Goal: Task Accomplishment & Management: Manage account settings

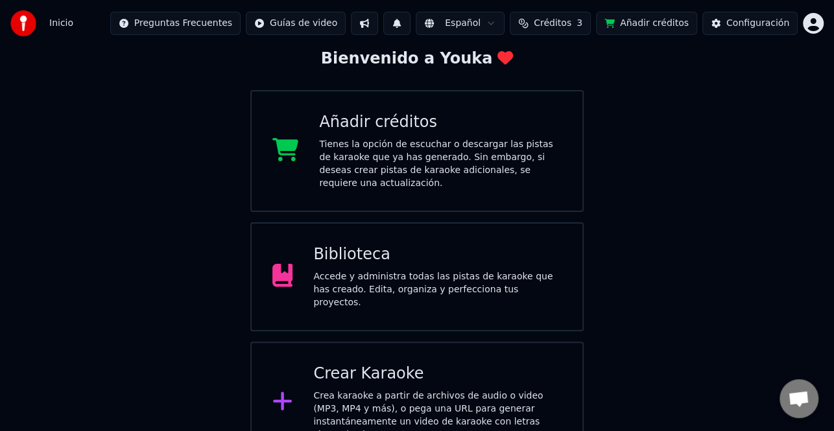
scroll to position [77, 0]
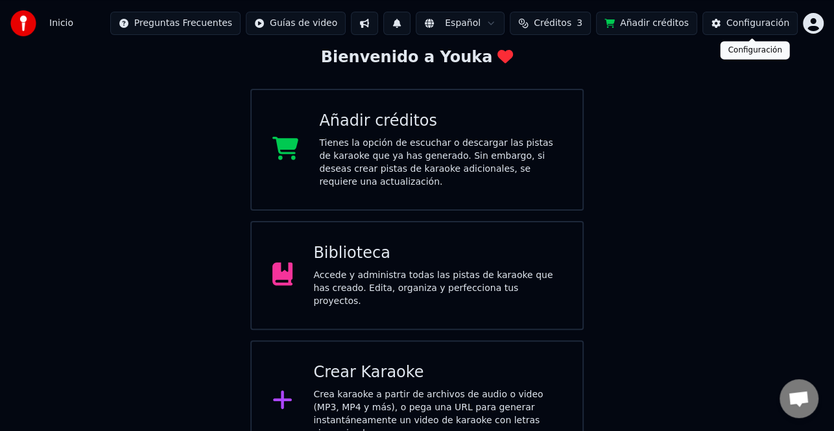
click at [767, 27] on div "Configuración" at bounding box center [758, 23] width 63 height 13
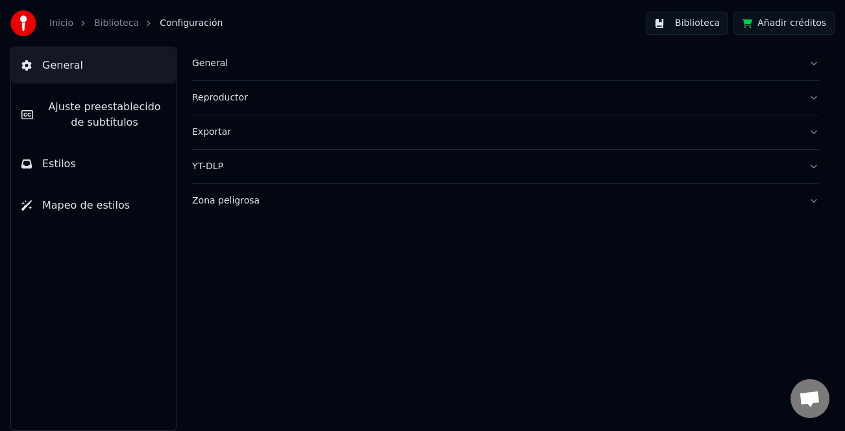
click at [10, 20] on img at bounding box center [23, 23] width 26 height 26
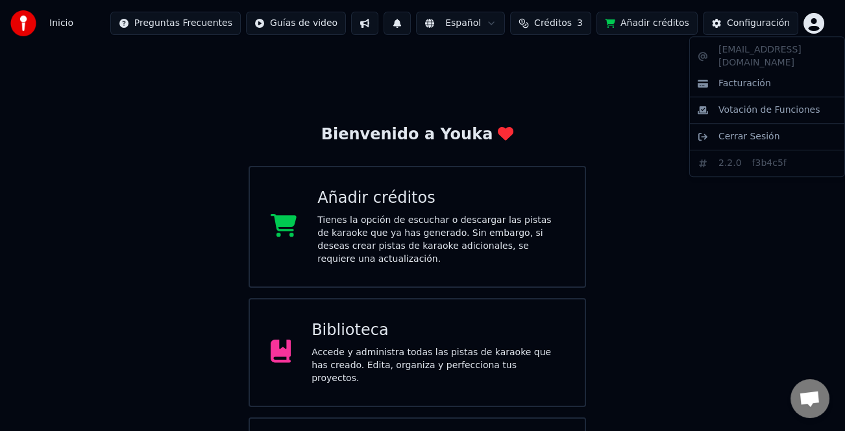
click at [811, 24] on html "Inicio Preguntas Frecuentes Guías de video Español Créditos 3 Añadir créditos C…" at bounding box center [422, 270] width 845 height 540
click at [759, 130] on span "Cerrar Sesión" at bounding box center [749, 136] width 62 height 13
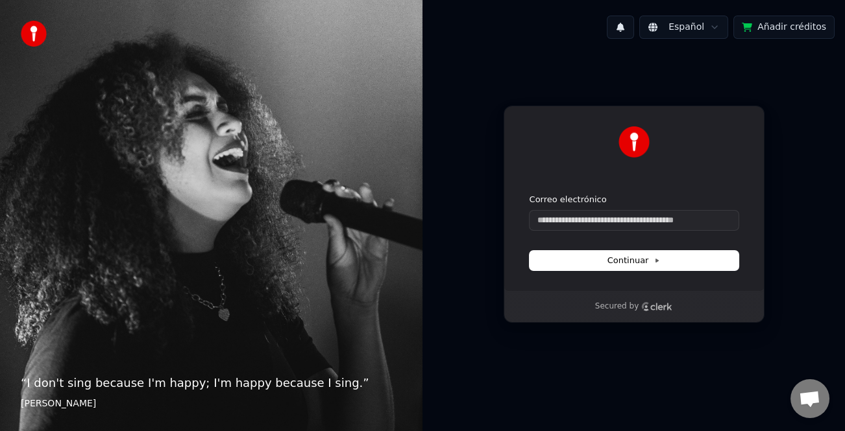
click at [569, 210] on div "Correo electrónico" at bounding box center [633, 212] width 209 height 36
click at [559, 222] on input "Correo electrónico" at bounding box center [633, 220] width 209 height 19
click at [557, 390] on div "Español Añadir créditos Continuar con Google o Correo electrónico Continuar Sec…" at bounding box center [633, 215] width 422 height 431
click at [607, 227] on input "Correo electrónico" at bounding box center [633, 220] width 209 height 19
click at [611, 263] on span "Continuar" at bounding box center [633, 261] width 53 height 12
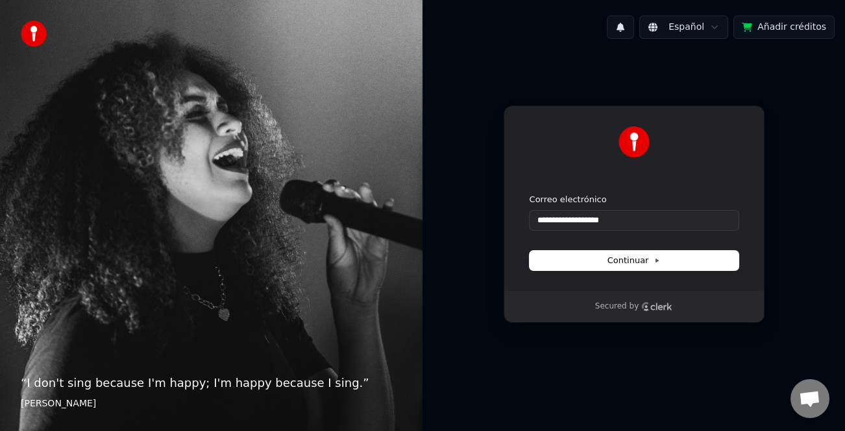
type input "**********"
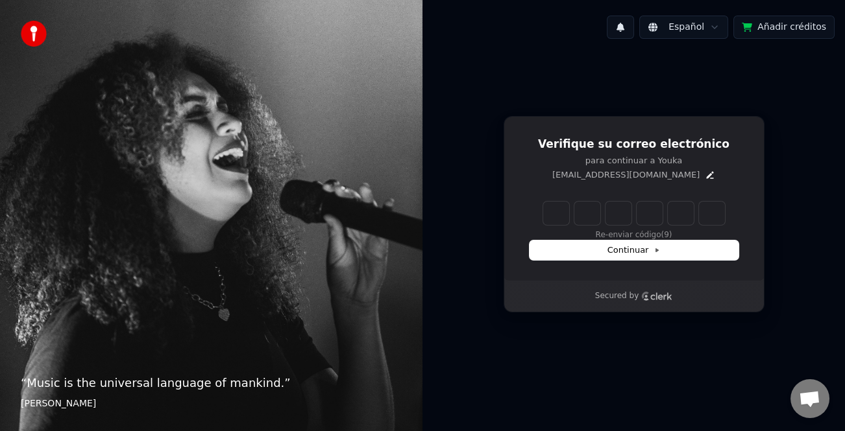
click at [667, 194] on div "Verifique su correo electrónico para continuar a Youka [EMAIL_ADDRESS][DOMAIN_N…" at bounding box center [633, 198] width 261 height 165
click at [564, 208] on input "Enter verification code" at bounding box center [647, 213] width 208 height 23
type input "******"
